Goal: Navigation & Orientation: Find specific page/section

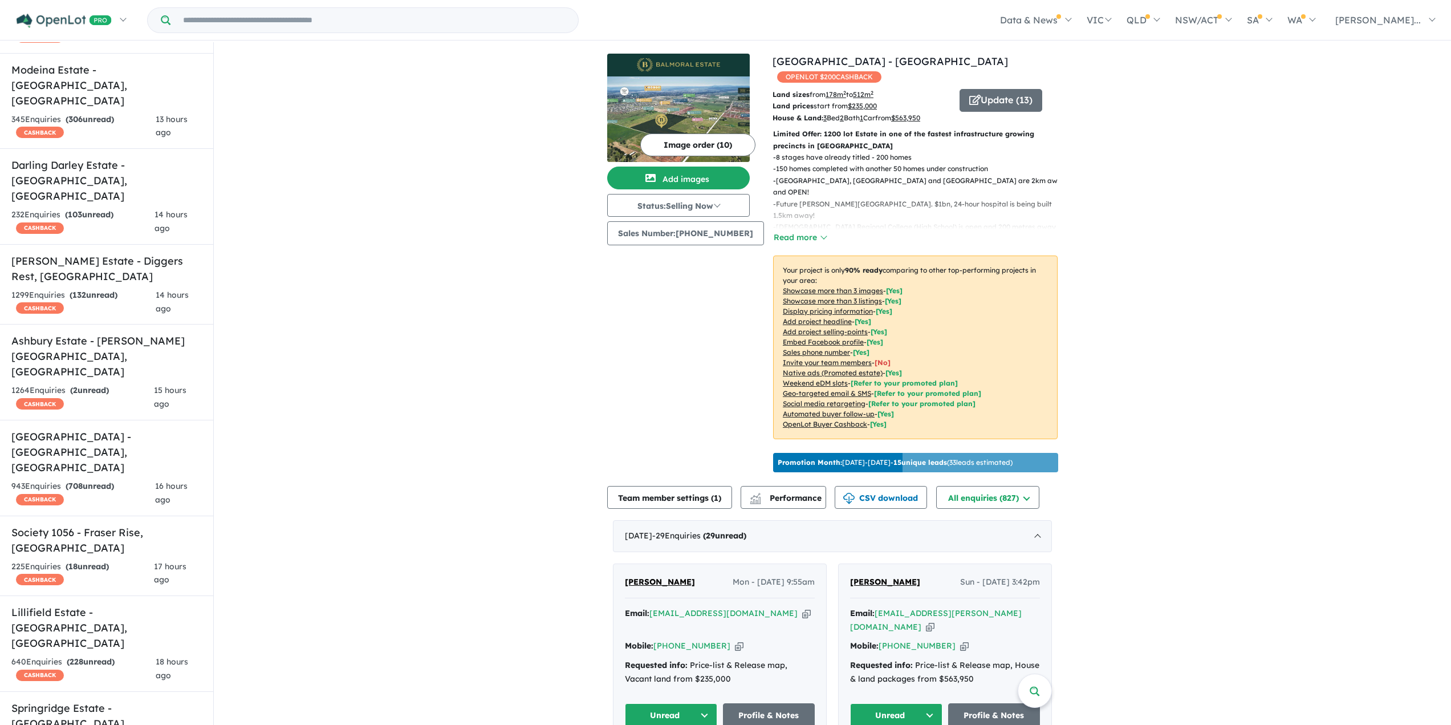
scroll to position [456, 0]
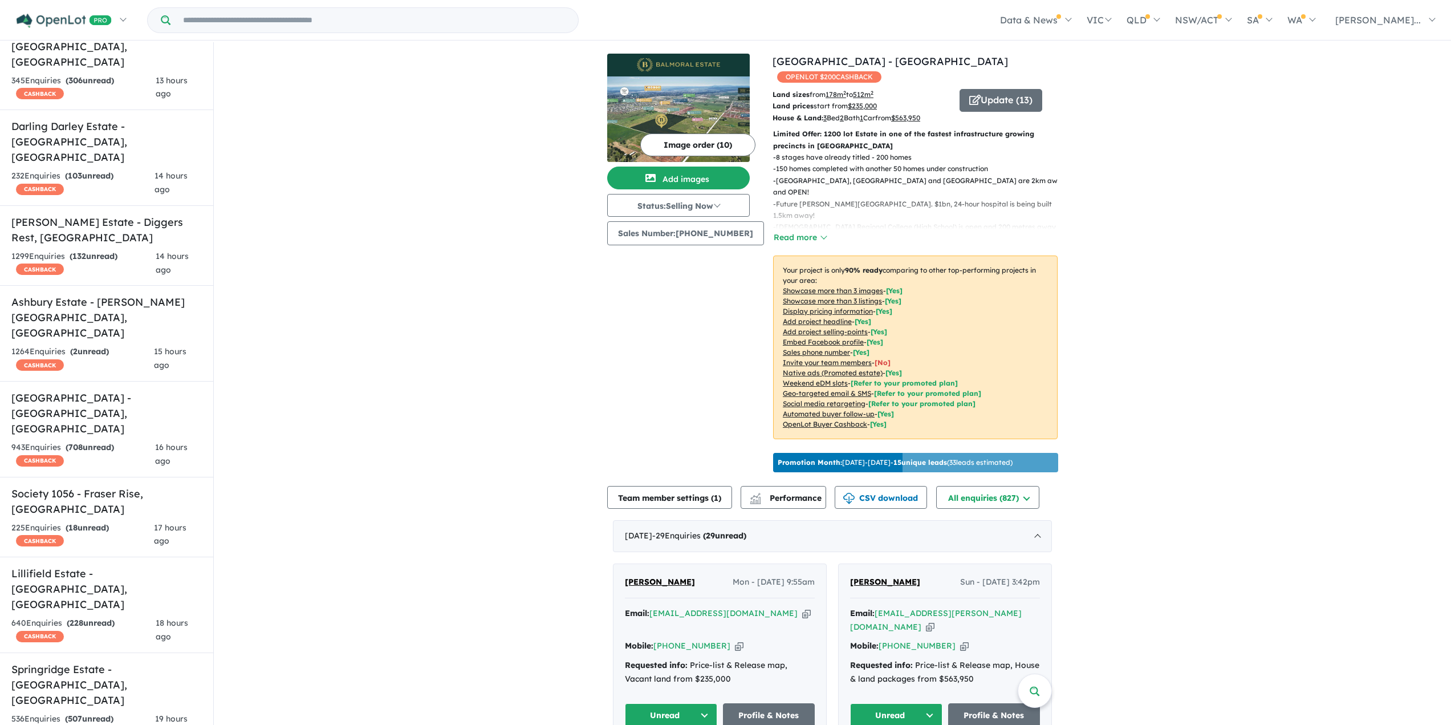
click at [111, 566] on h5 "Lillifield Estate - [GEOGRAPHIC_DATA] , [GEOGRAPHIC_DATA]" at bounding box center [106, 589] width 190 height 46
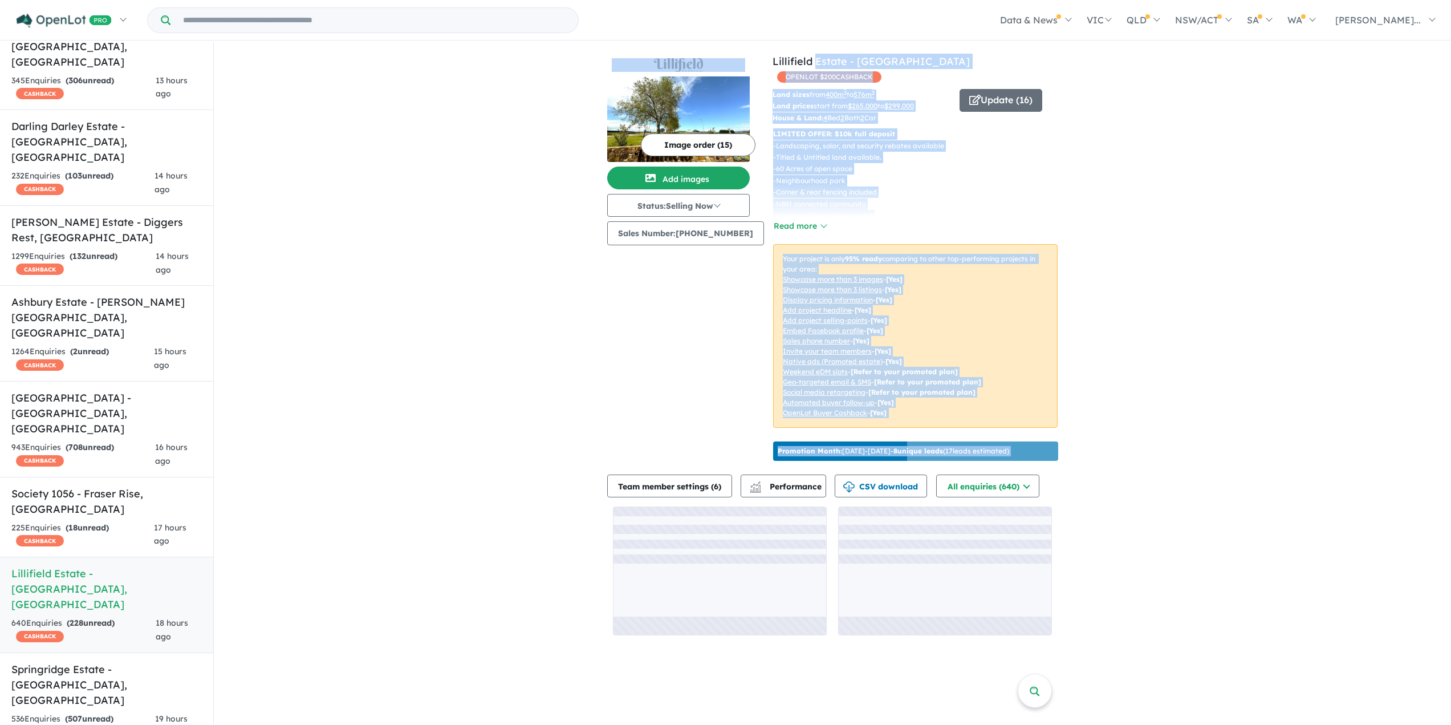
drag, startPoint x: 774, startPoint y: 60, endPoint x: 810, endPoint y: 61, distance: 35.9
click at [810, 61] on div "View 26 projects in your account Lillifield Estate - Warragul OPENLOT $ 200 CAS…" at bounding box center [832, 260] width 451 height 412
click at [1205, 119] on div "View 26 projects in your account Lillifield Estate - Warragul OPENLOT $ 200 CAS…" at bounding box center [833, 344] width 1238 height 605
click at [1171, 150] on div "View 26 projects in your account Lillifield Estate - Warragul OPENLOT $ 200 CAS…" at bounding box center [833, 344] width 1238 height 605
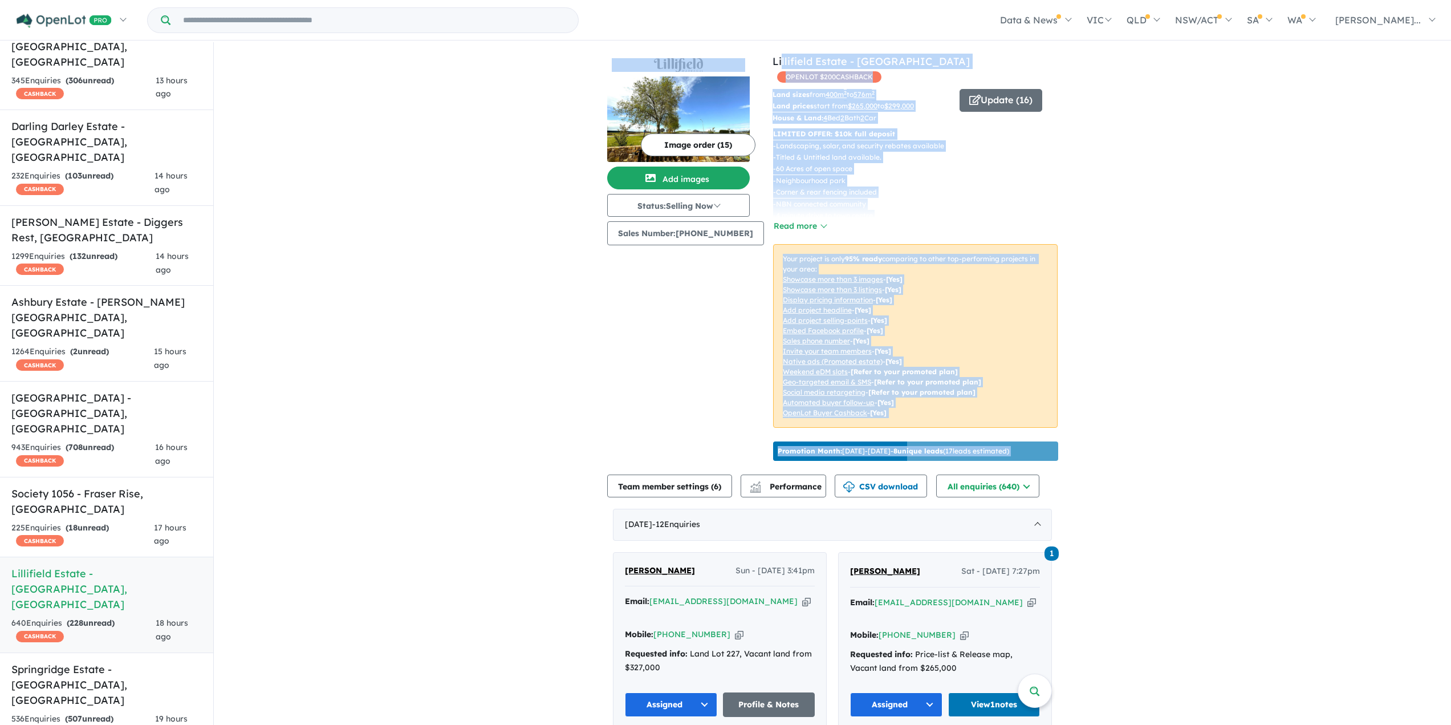
drag, startPoint x: 760, startPoint y: 61, endPoint x: 773, endPoint y: 60, distance: 13.7
click at [773, 60] on div "View 26 projects in your account Lillifield Estate - Warragul OPENLOT $ 200 CAS…" at bounding box center [832, 260] width 451 height 412
click at [759, 59] on div "Image order ( 15 ) Add images Status: Selling Now In Planning Coming Soon Selli…" at bounding box center [689, 260] width 165 height 412
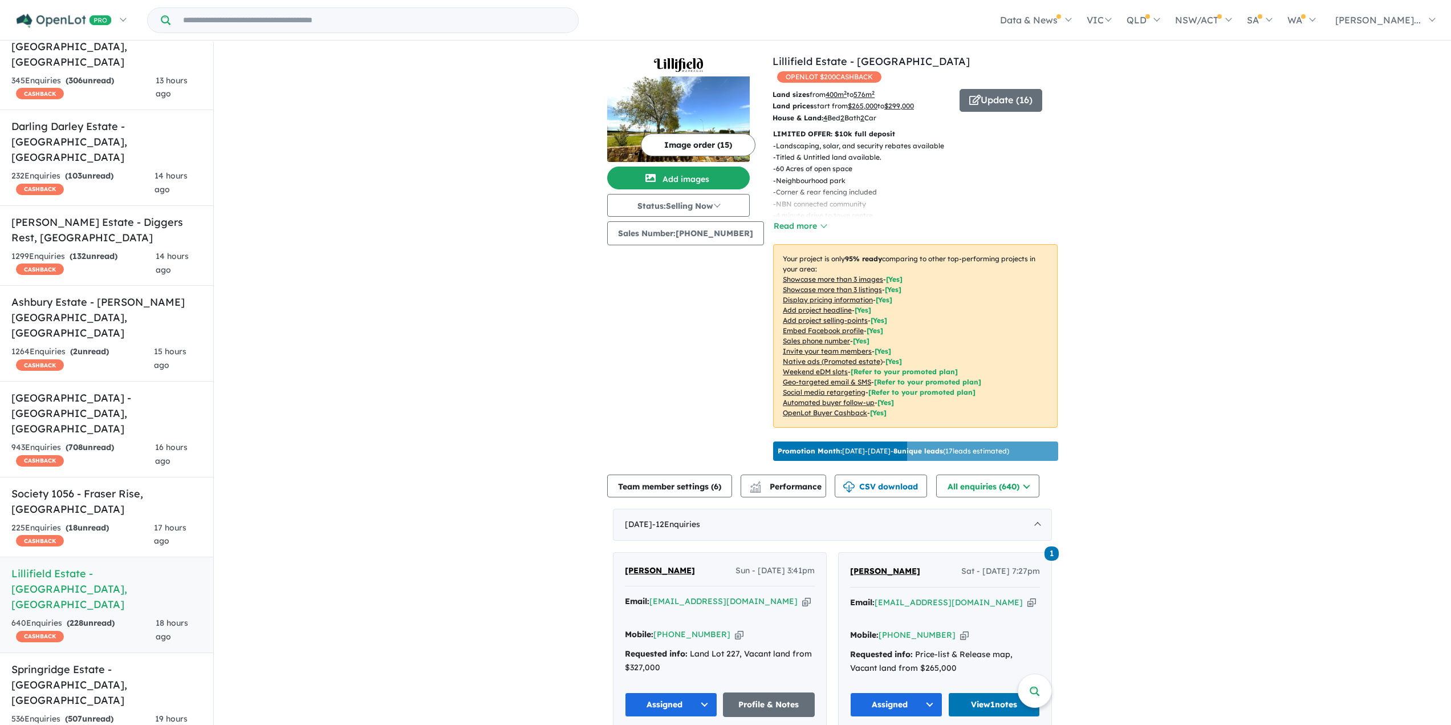
drag, startPoint x: 761, startPoint y: 58, endPoint x: 781, endPoint y: 82, distance: 31.1
click at [756, 58] on div "Image order ( 15 ) Add images Status: Selling Now In Planning Coming Soon Selli…" at bounding box center [689, 260] width 165 height 412
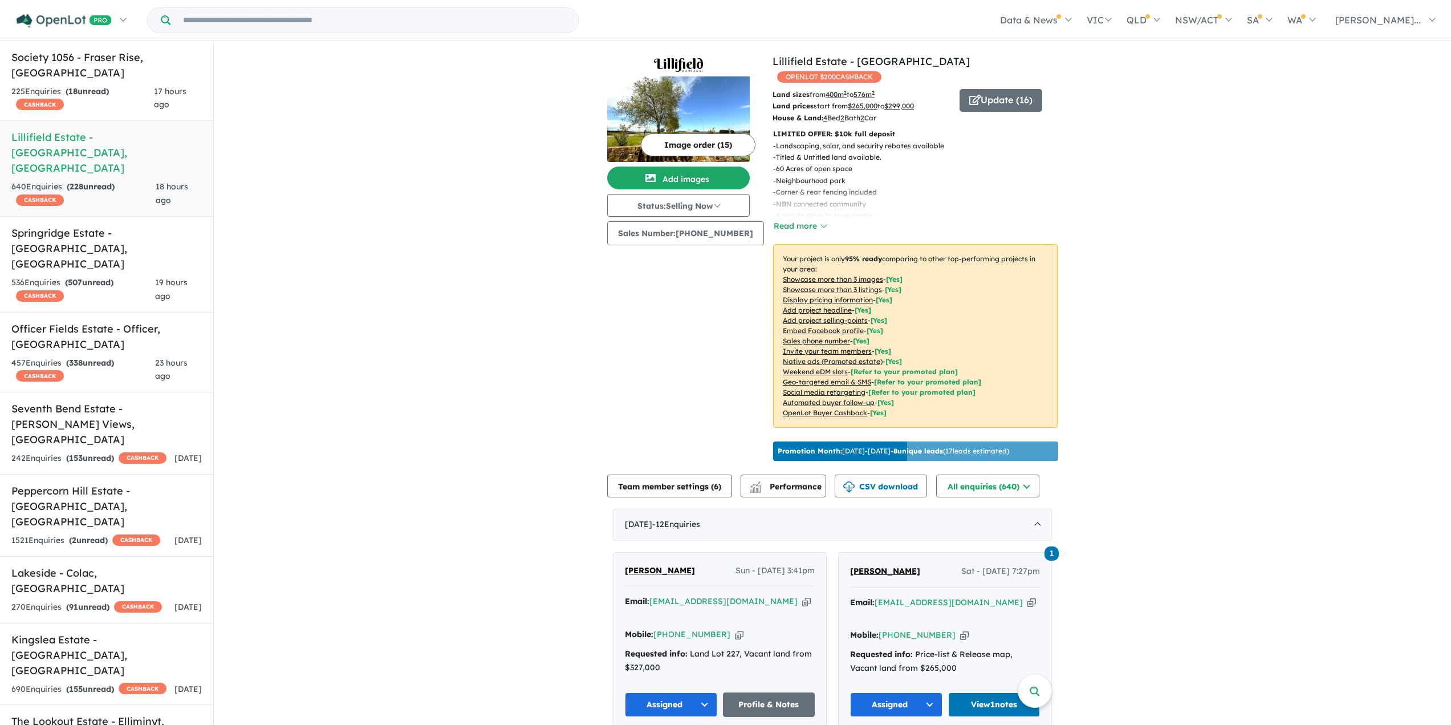
scroll to position [913, 0]
